Goal: Task Accomplishment & Management: Use online tool/utility

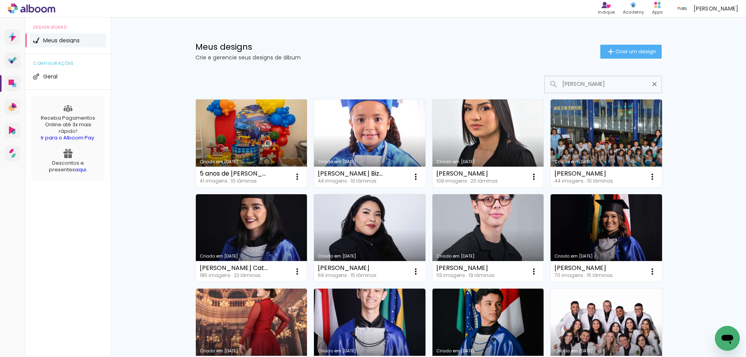
click at [238, 136] on link "Criado em [DATE]" at bounding box center [251, 143] width 111 height 88
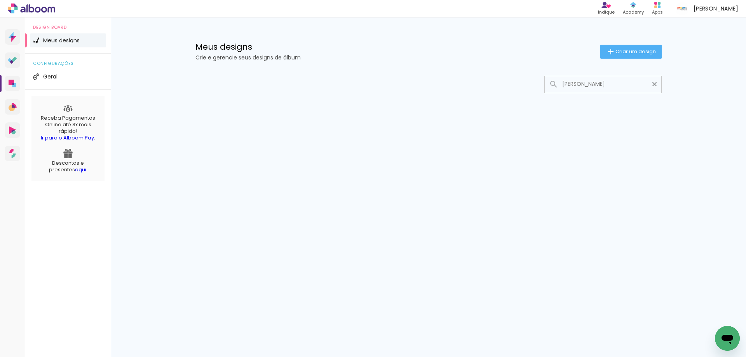
click at [585, 83] on input "[PERSON_NAME]" at bounding box center [606, 84] width 97 height 16
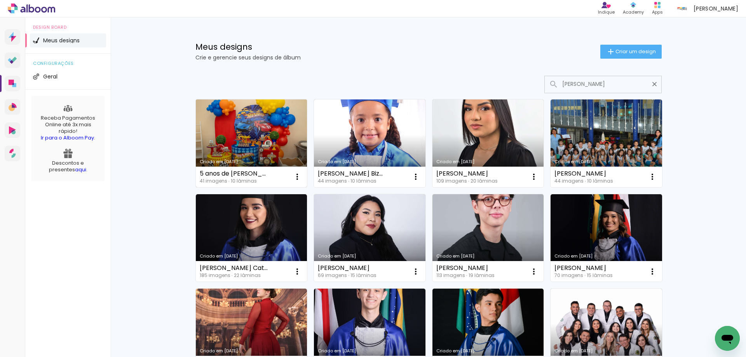
type input "[PERSON_NAME]"
type paper-input "[PERSON_NAME]"
click at [231, 139] on link "Criado em [DATE]" at bounding box center [251, 143] width 111 height 88
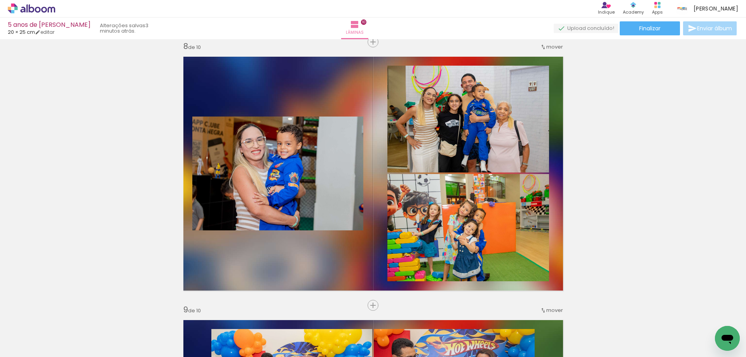
scroll to position [117, 0]
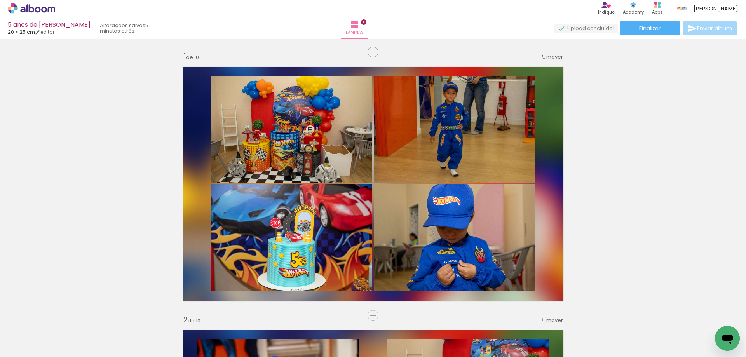
scroll to position [117, 0]
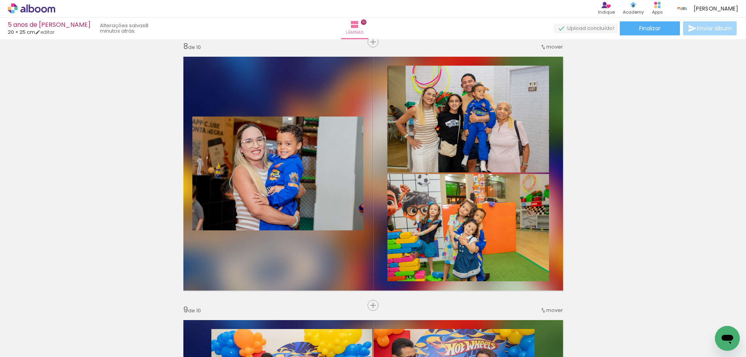
scroll to position [117, 0]
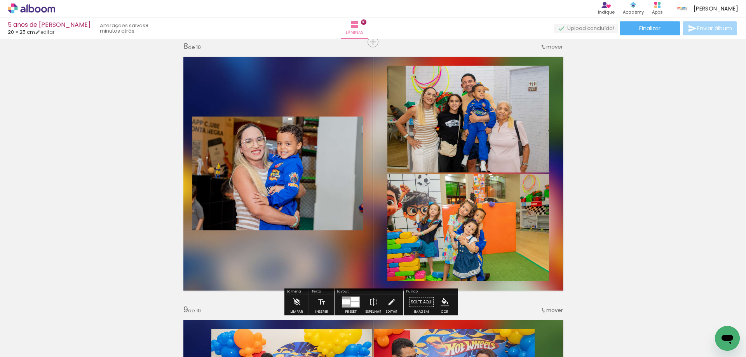
click at [19, 348] on span "Adicionar Fotos" at bounding box center [27, 352] width 23 height 9
click at [0, 0] on input "file" at bounding box center [0, 0] width 0 height 0
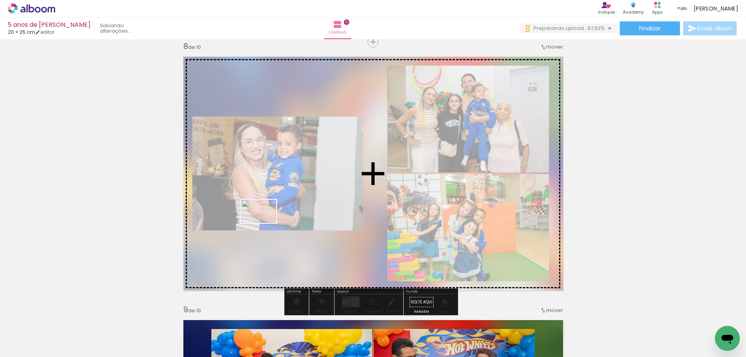
drag, startPoint x: 76, startPoint y: 339, endPoint x: 265, endPoint y: 223, distance: 221.1
click at [265, 223] on quentale-workspace at bounding box center [373, 178] width 746 height 357
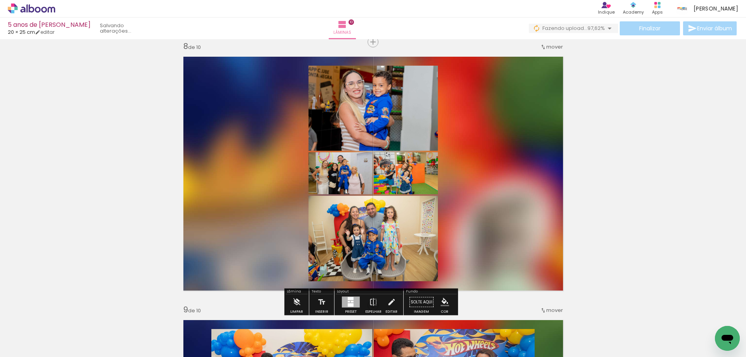
click at [348, 300] on div at bounding box center [351, 298] width 6 height 3
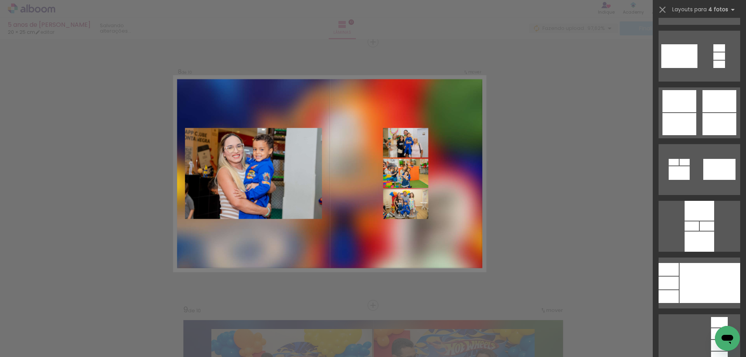
scroll to position [2836, 0]
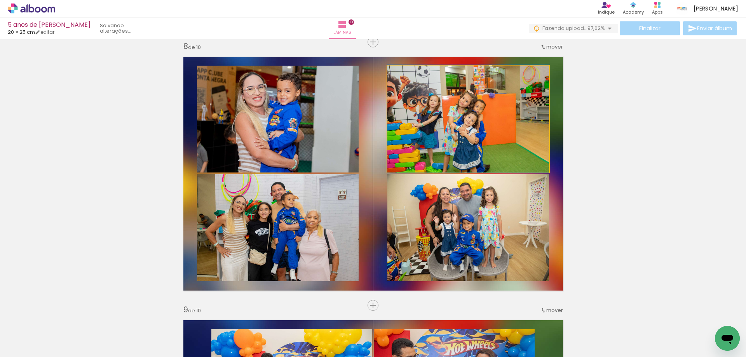
drag, startPoint x: 441, startPoint y: 131, endPoint x: 459, endPoint y: 121, distance: 20.8
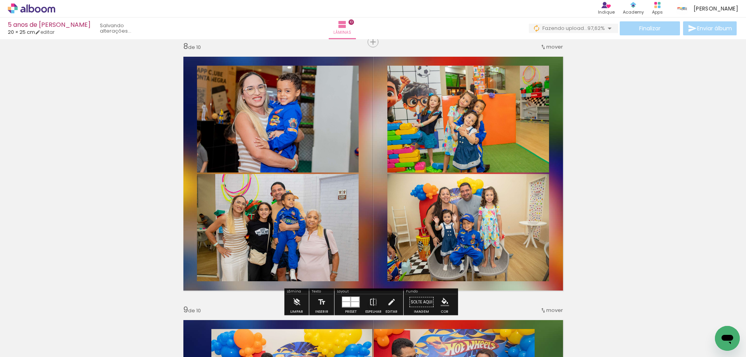
drag, startPoint x: 460, startPoint y: 131, endPoint x: 493, endPoint y: 108, distance: 40.1
click at [0, 0] on slot at bounding box center [0, 0] width 0 height 0
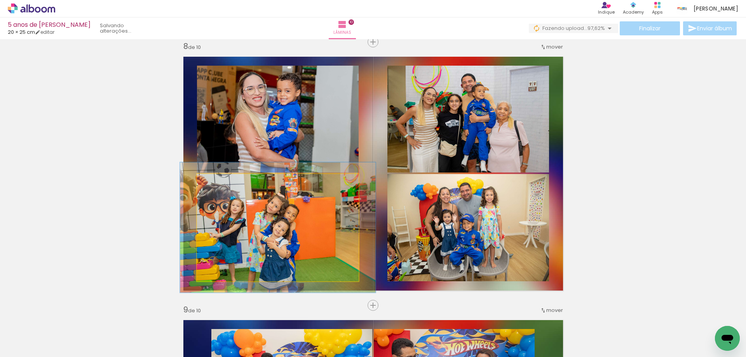
drag, startPoint x: 216, startPoint y: 183, endPoint x: 222, endPoint y: 182, distance: 5.9
type paper-slider "121"
click at [222, 182] on div at bounding box center [220, 182] width 12 height 12
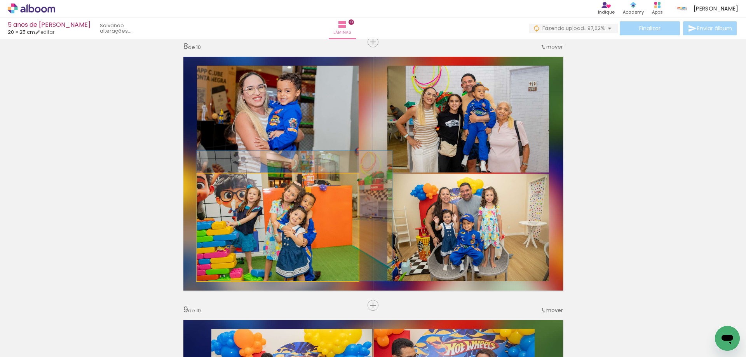
drag, startPoint x: 240, startPoint y: 223, endPoint x: 263, endPoint y: 204, distance: 29.8
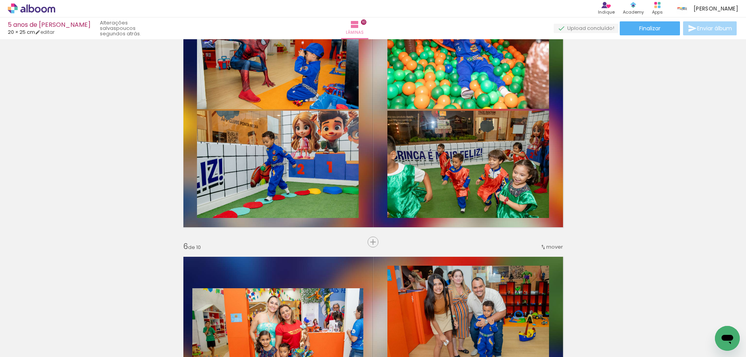
scroll to position [1127, 0]
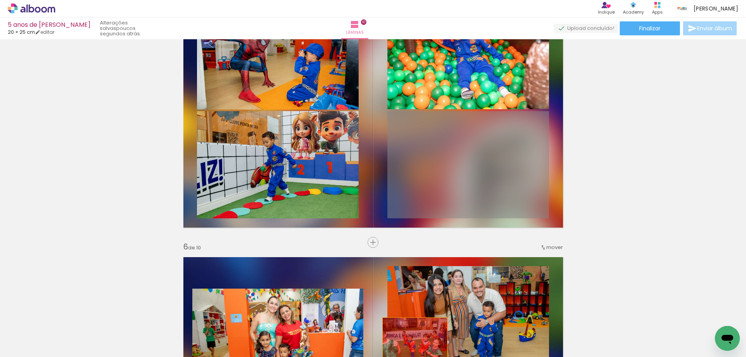
drag, startPoint x: 475, startPoint y: 159, endPoint x: 412, endPoint y: 339, distance: 191.3
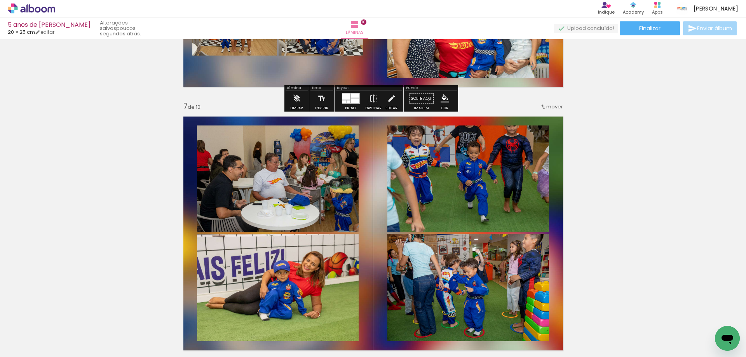
scroll to position [1554, 0]
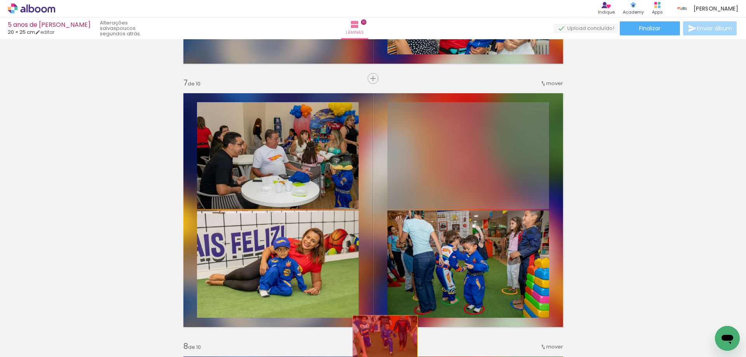
drag, startPoint x: 480, startPoint y: 146, endPoint x: 382, endPoint y: 337, distance: 214.9
click at [382, 337] on quentale-workspace at bounding box center [373, 178] width 746 height 357
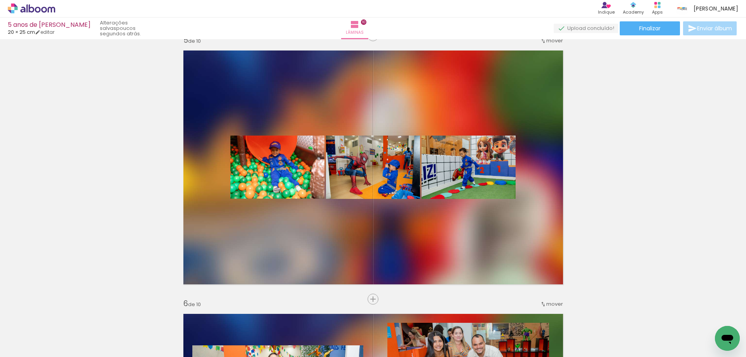
scroll to position [1049, 0]
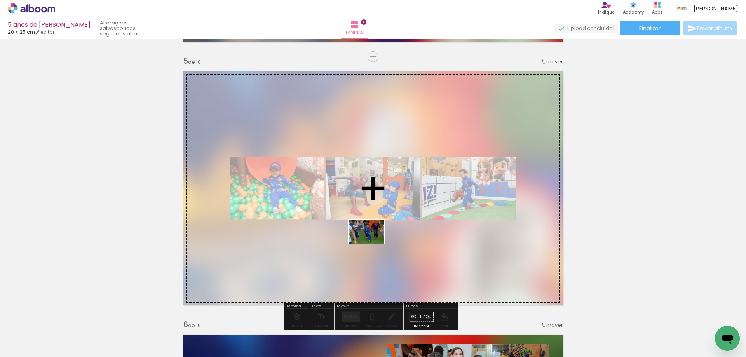
drag, startPoint x: 125, startPoint y: 339, endPoint x: 372, endPoint y: 244, distance: 264.4
click at [372, 244] on quentale-workspace at bounding box center [373, 178] width 746 height 357
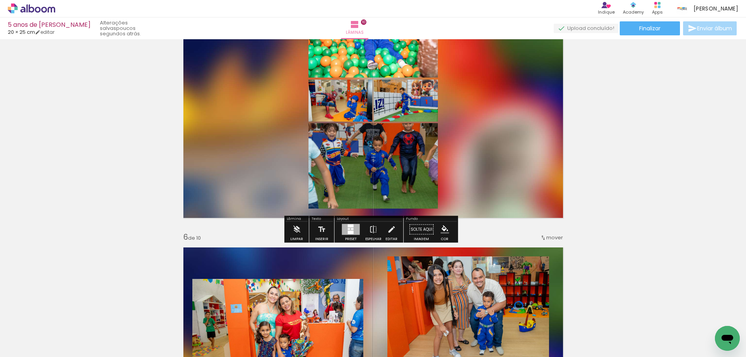
scroll to position [1088, 0]
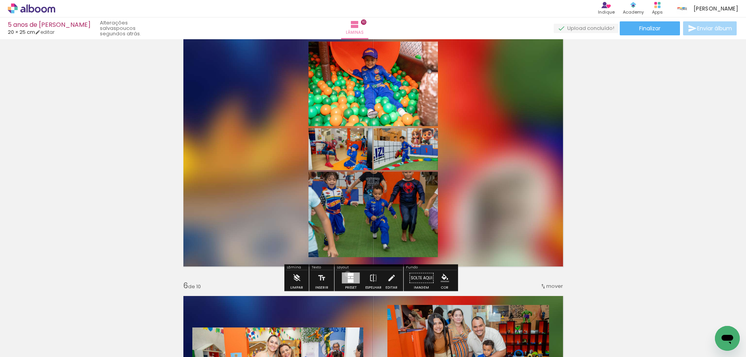
click at [348, 274] on div at bounding box center [351, 274] width 6 height 3
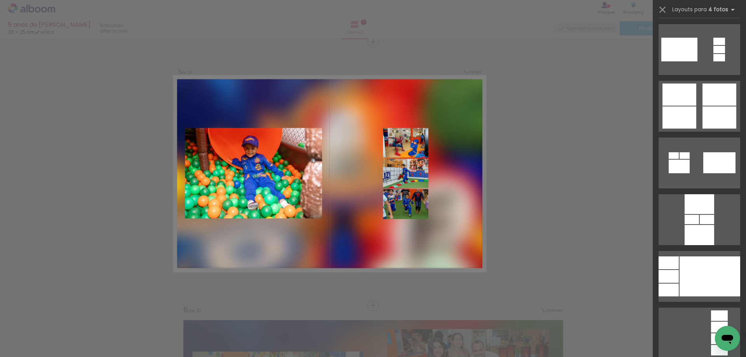
scroll to position [2836, 0]
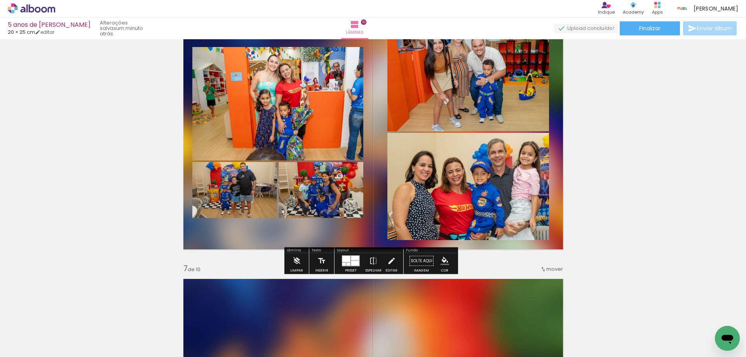
scroll to position [1413, 0]
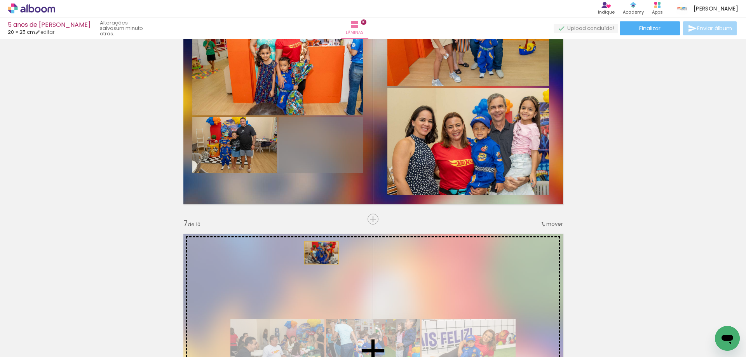
drag, startPoint x: 328, startPoint y: 155, endPoint x: 334, endPoint y: 244, distance: 89.2
click at [315, 257] on div "Inserir lâmina 1 de 10 Inserir lâmina 2 de 10 Inserir lâmina 3 de 10 Inserir lâ…" at bounding box center [373, 78] width 746 height 2898
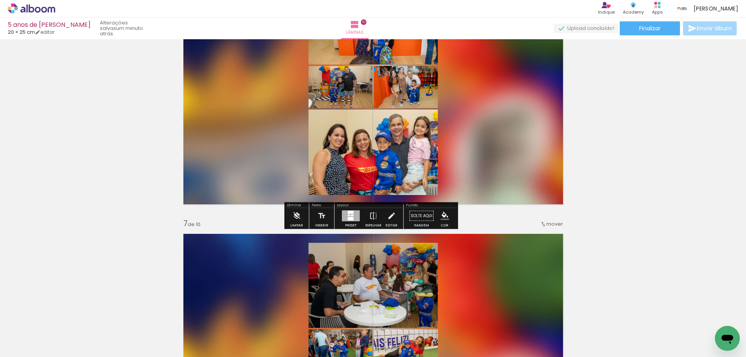
click at [349, 213] on div at bounding box center [351, 212] width 6 height 3
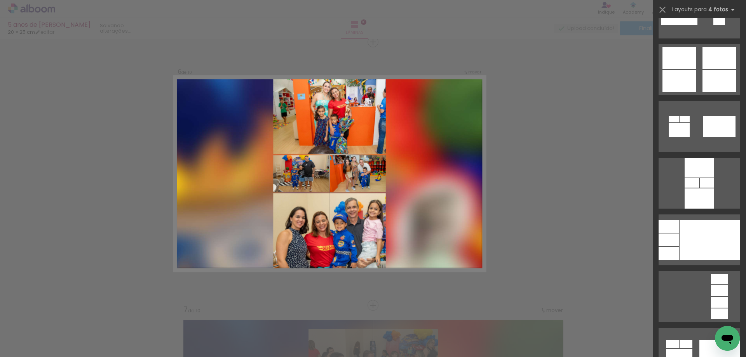
scroll to position [2914, 0]
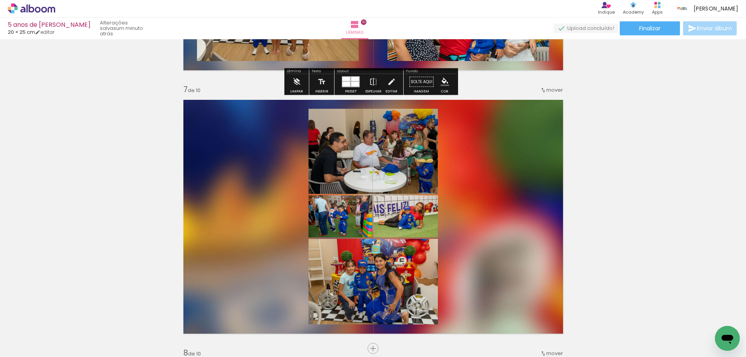
scroll to position [1599, 0]
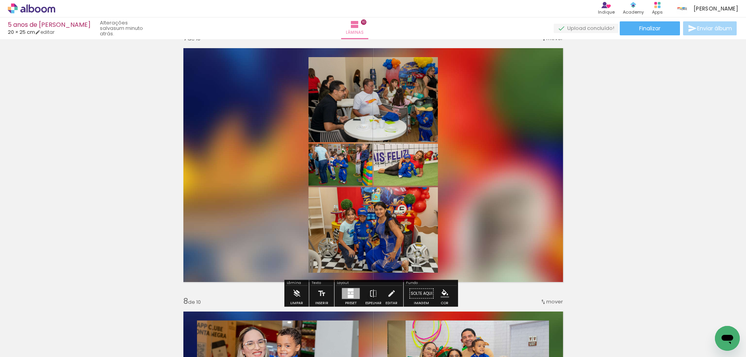
click at [342, 294] on div at bounding box center [351, 293] width 18 height 11
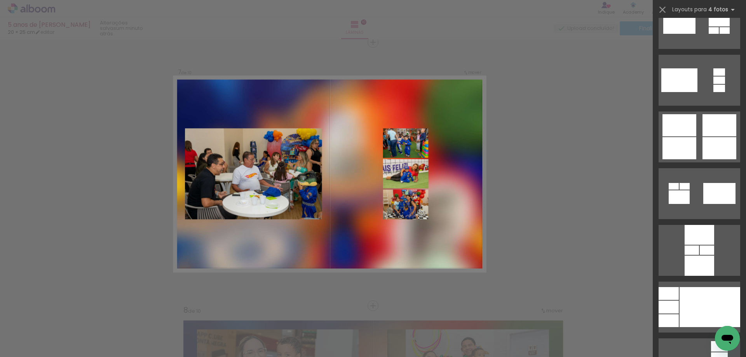
scroll to position [2914, 0]
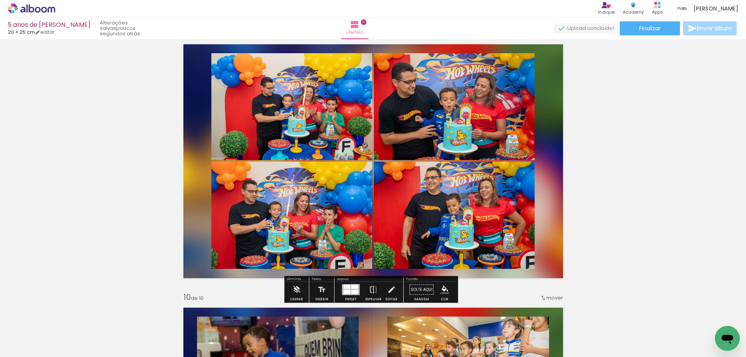
scroll to position [2137, 0]
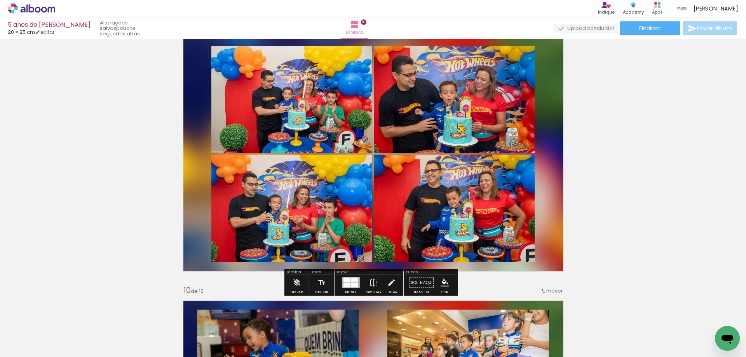
click at [340, 281] on div at bounding box center [350, 283] width 21 height 16
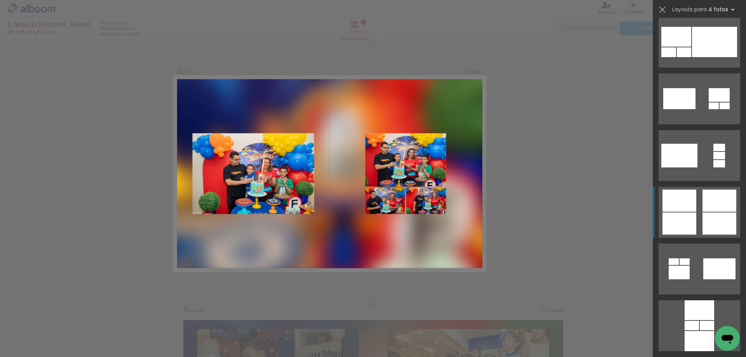
scroll to position [2807, 0]
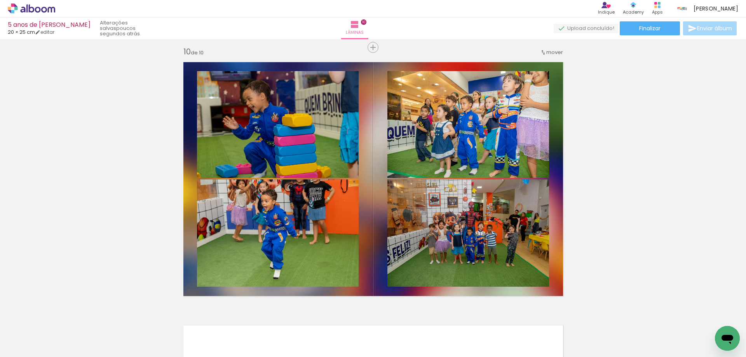
scroll to position [2389, 0]
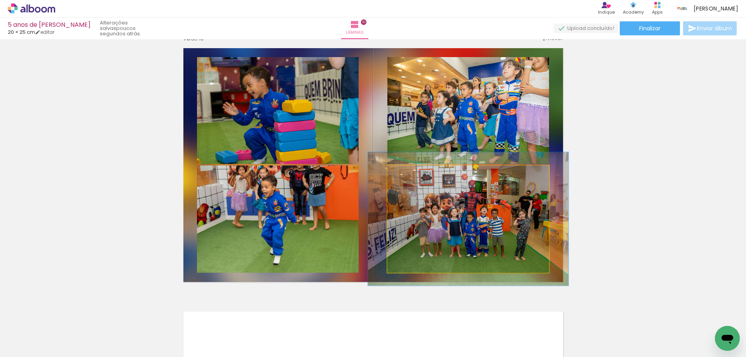
drag, startPoint x: 406, startPoint y: 177, endPoint x: 410, endPoint y: 177, distance: 4.3
type paper-slider "124"
click at [410, 177] on div at bounding box center [412, 173] width 12 height 12
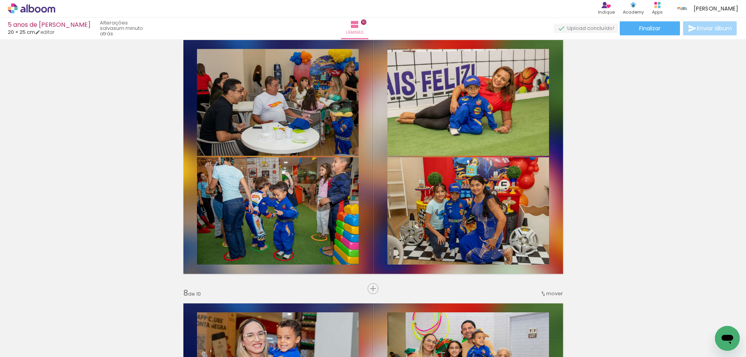
scroll to position [1612, 0]
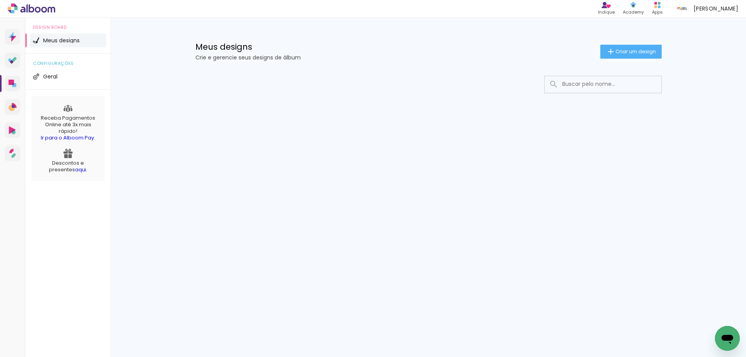
click at [604, 84] on input at bounding box center [613, 84] width 111 height 16
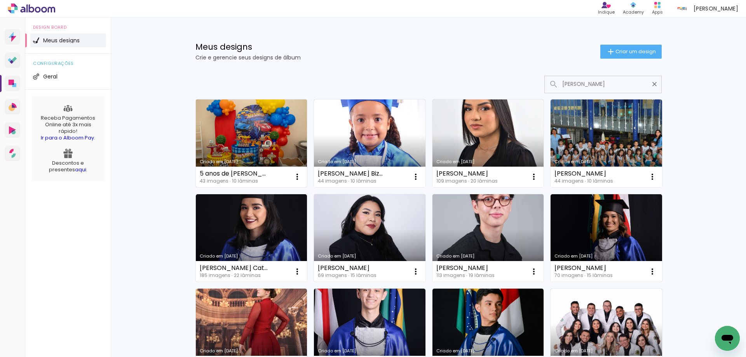
type input "[PERSON_NAME]"
type paper-input "[PERSON_NAME]"
click at [255, 133] on link "Criado em [DATE]" at bounding box center [251, 143] width 111 height 88
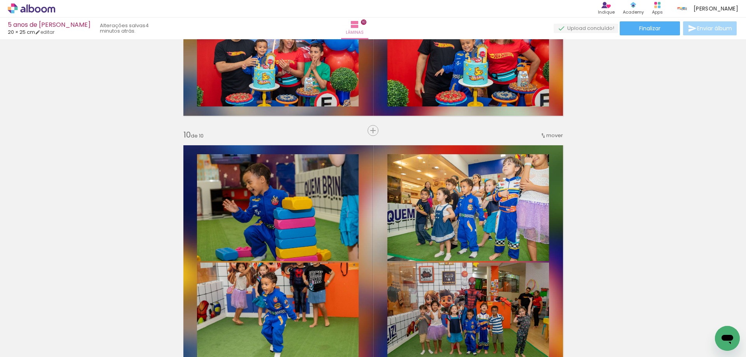
scroll to position [2807, 0]
